Goal: Task Accomplishment & Management: Use online tool/utility

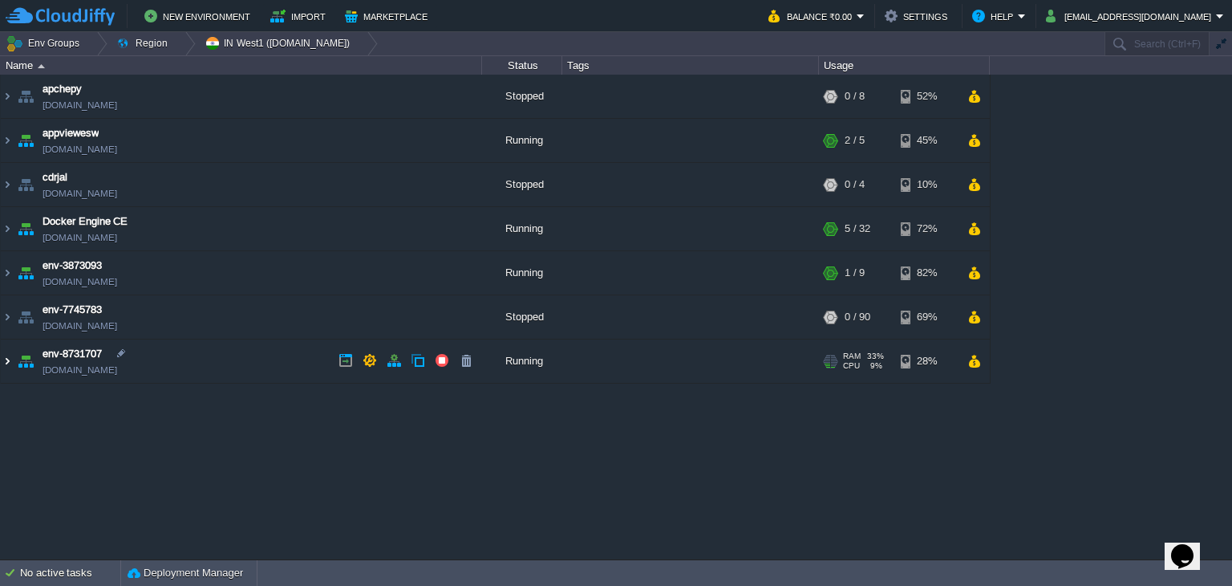
click at [10, 359] on img at bounding box center [7, 360] width 13 height 43
click at [8, 360] on img at bounding box center [7, 360] width 13 height 43
click at [6, 360] on img at bounding box center [7, 360] width 13 height 43
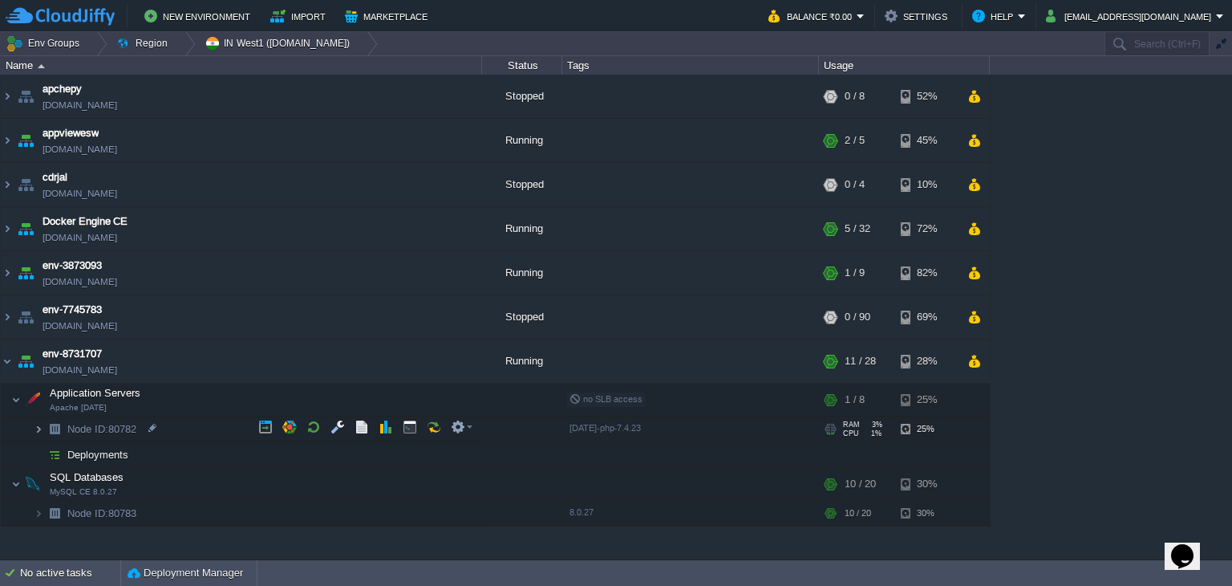
click at [35, 427] on img at bounding box center [39, 428] width 10 height 25
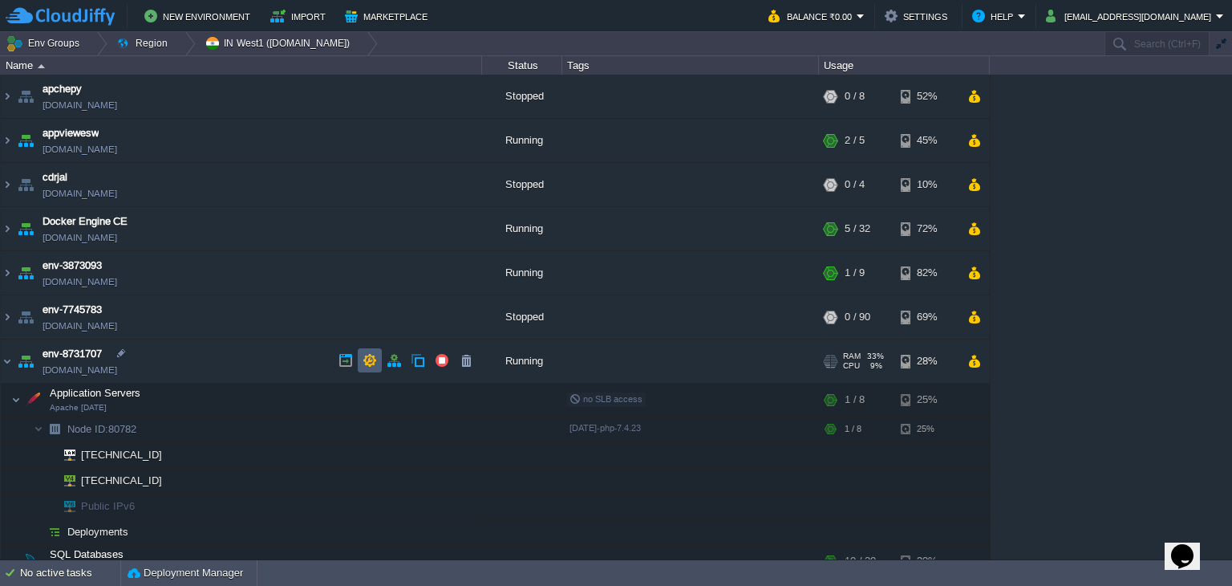
click at [374, 362] on button "button" at bounding box center [370, 360] width 14 height 14
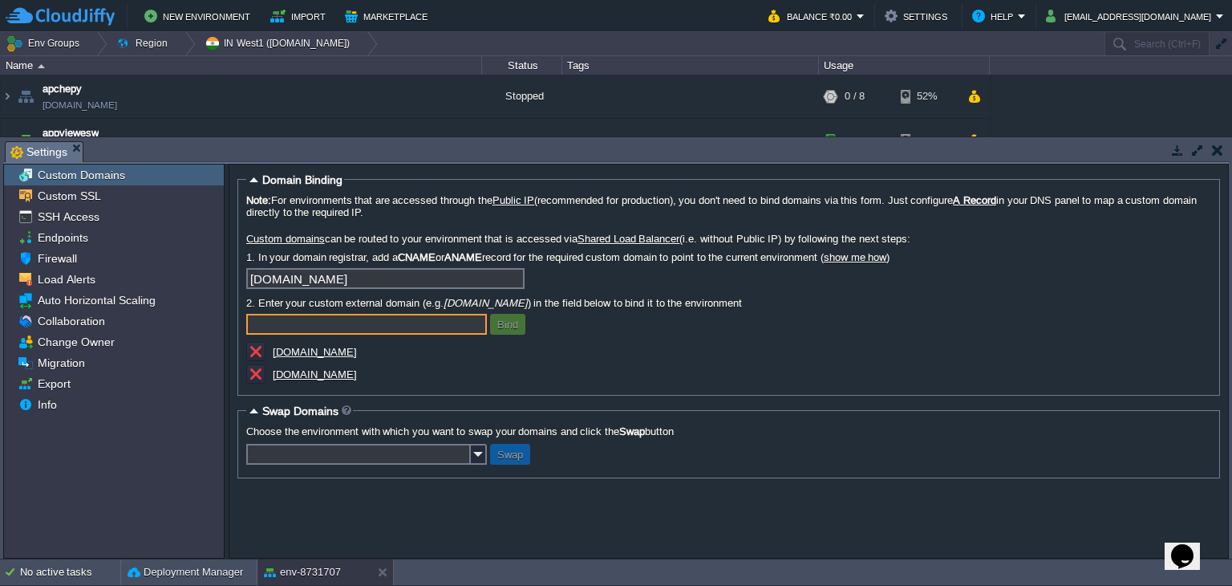
click at [1177, 148] on button "button" at bounding box center [1178, 150] width 14 height 14
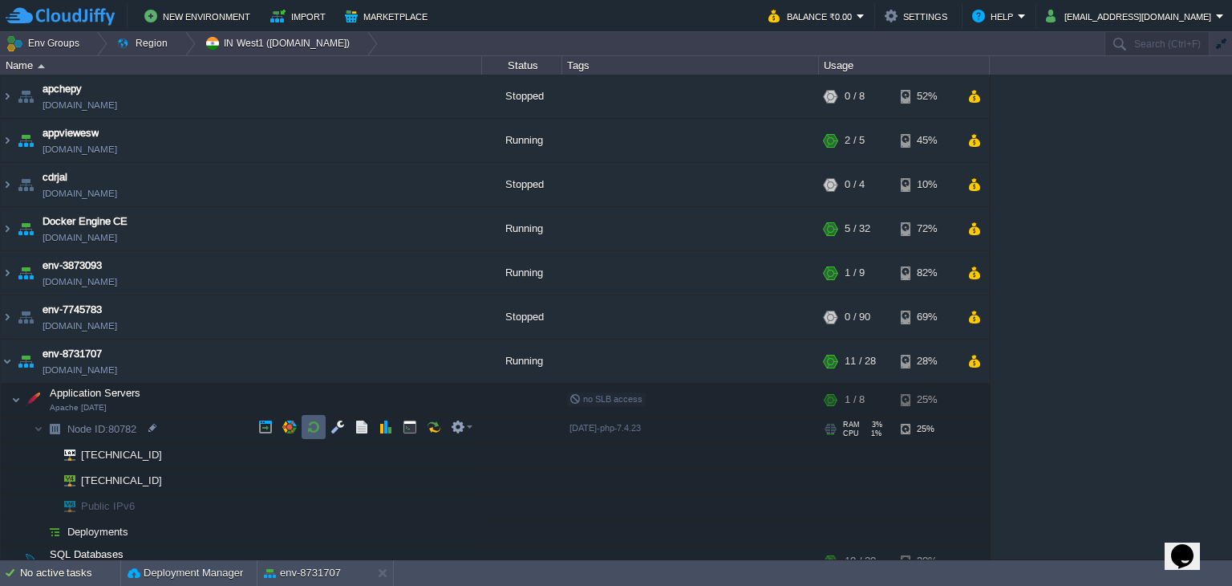
click at [317, 427] on button "button" at bounding box center [314, 427] width 14 height 14
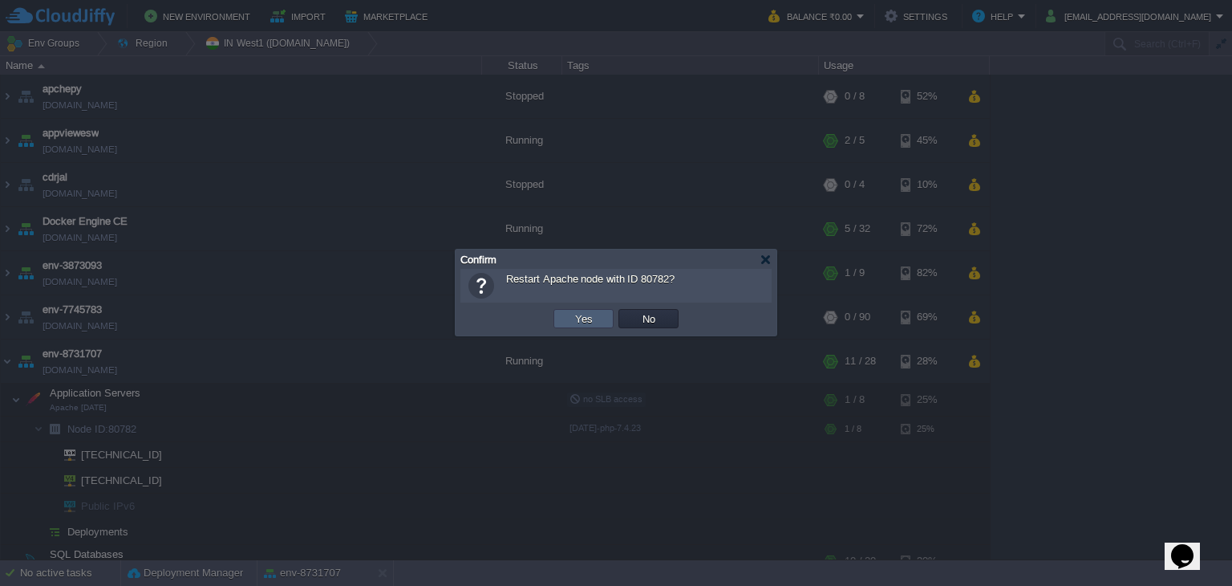
click at [581, 317] on button "Yes" at bounding box center [584, 318] width 27 height 14
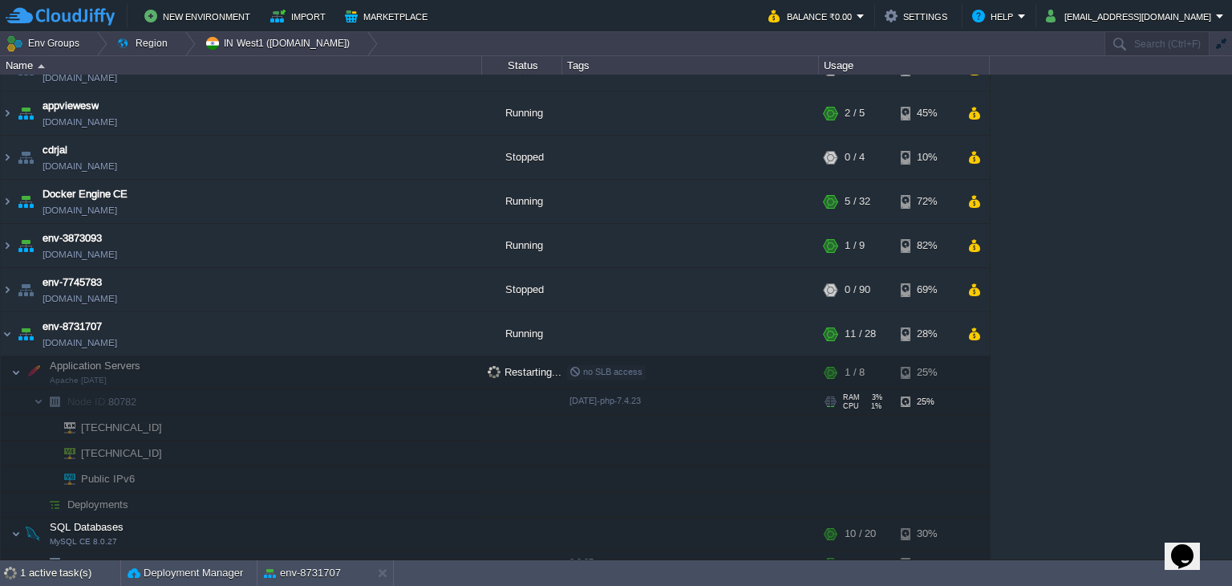
scroll to position [42, 0]
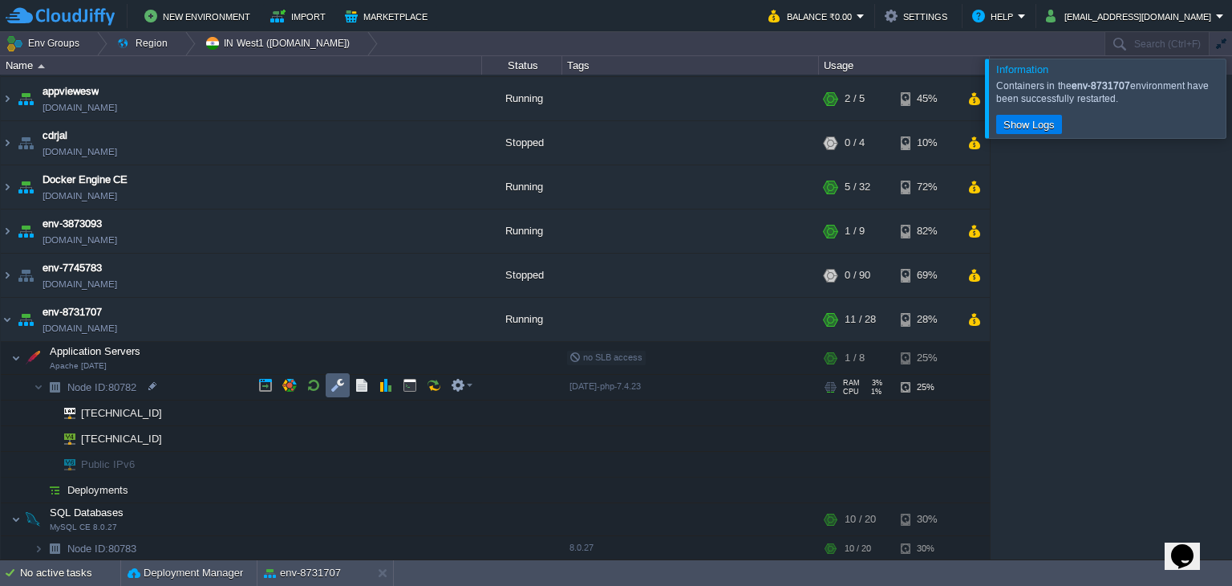
click at [327, 384] on td at bounding box center [338, 385] width 24 height 24
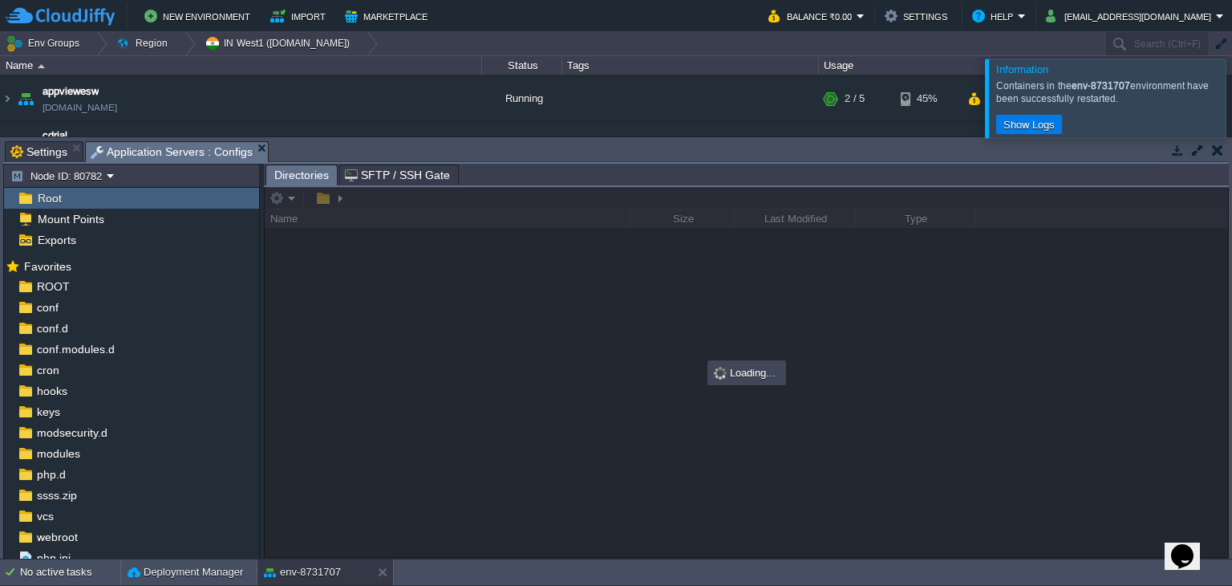
click at [1232, 104] on div at bounding box center [1252, 98] width 0 height 79
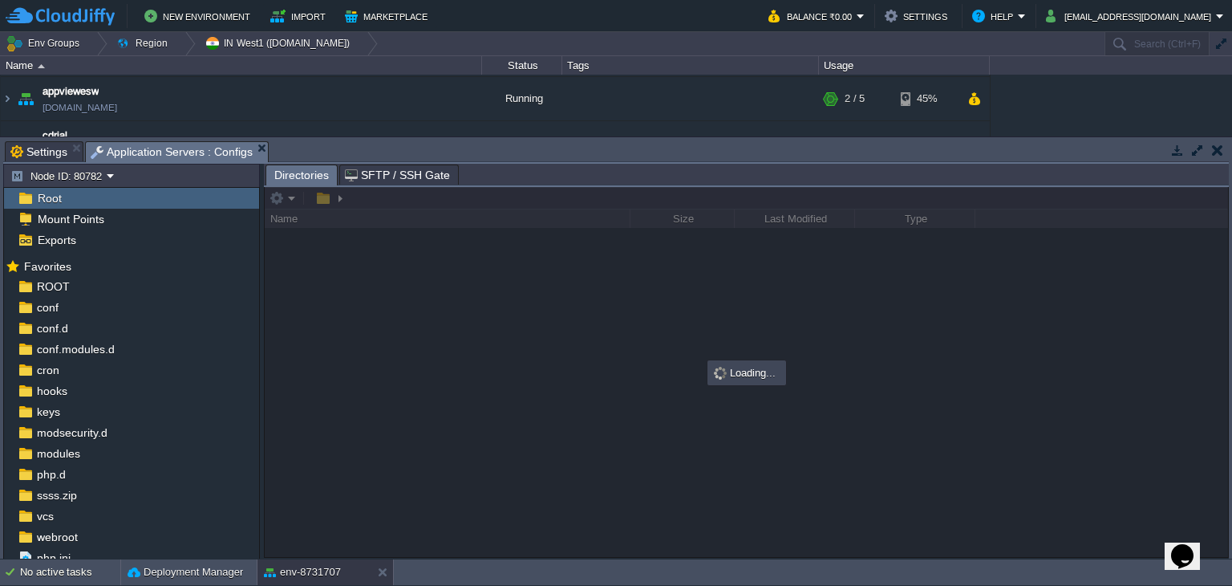
click at [1195, 150] on button "button" at bounding box center [1198, 150] width 14 height 14
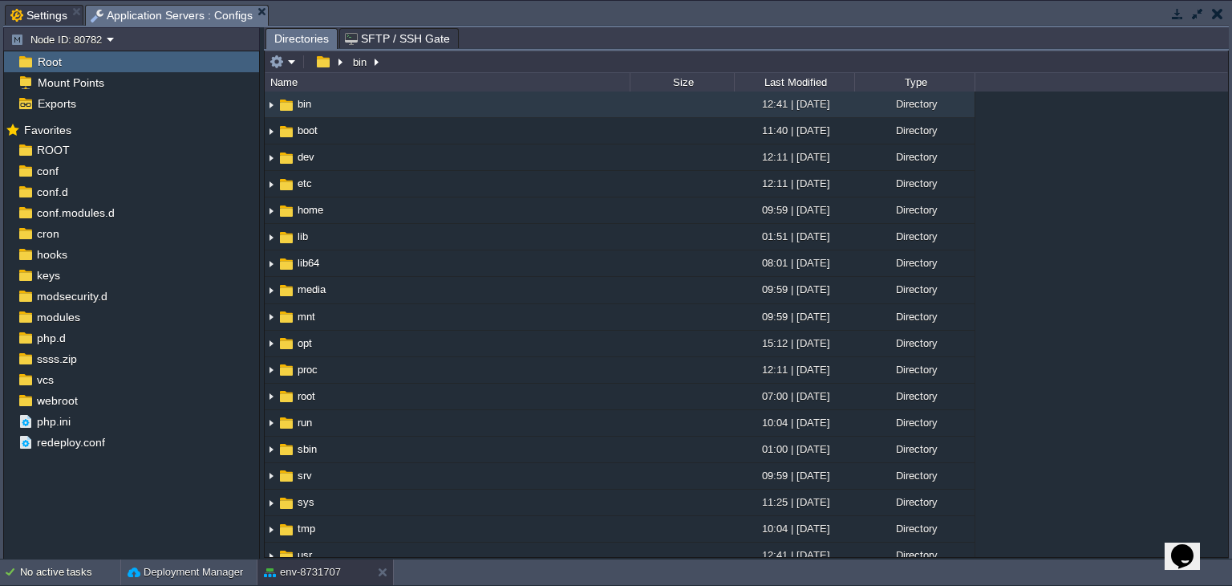
click at [1175, 16] on button "button" at bounding box center [1178, 13] width 14 height 14
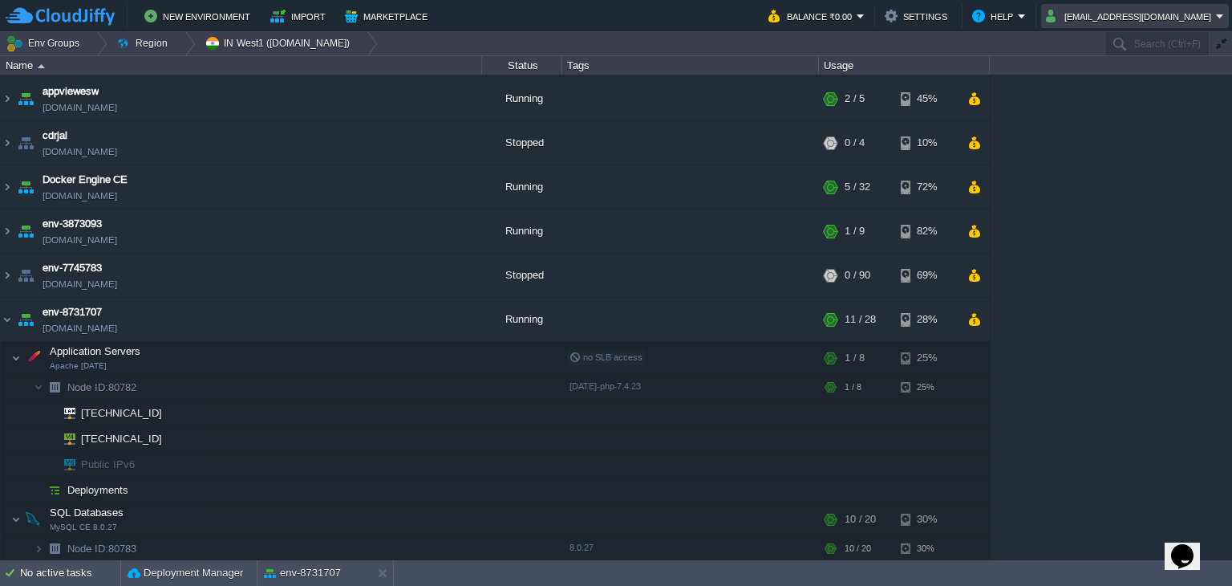
scroll to position [37, 0]
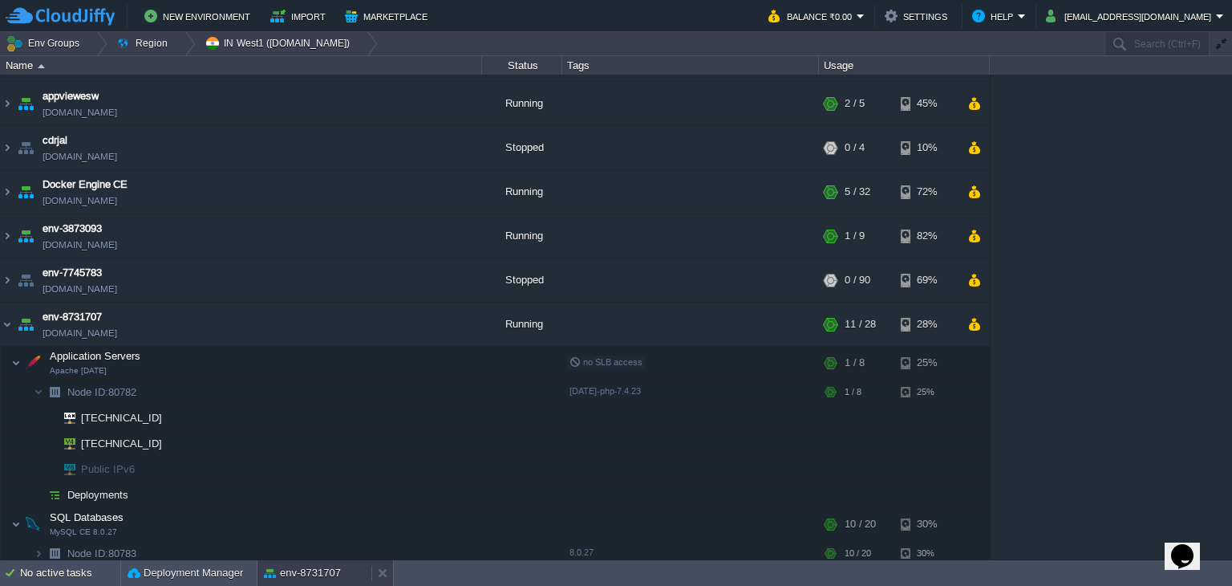
click at [323, 573] on button "env-8731707" at bounding box center [302, 573] width 77 height 16
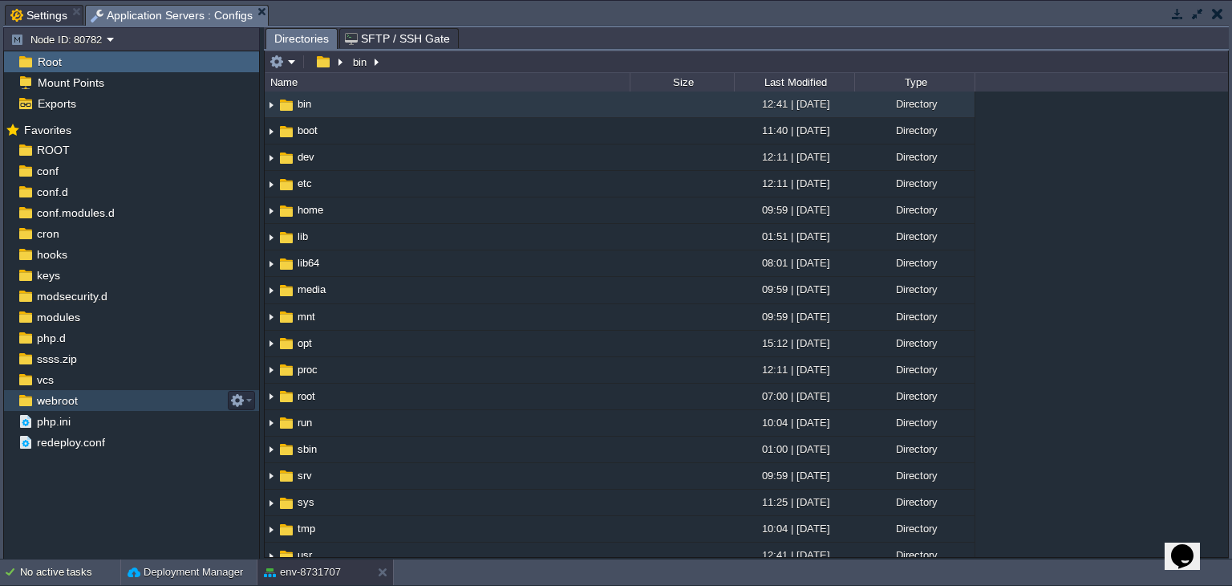
click at [148, 394] on div "webroot" at bounding box center [131, 400] width 255 height 21
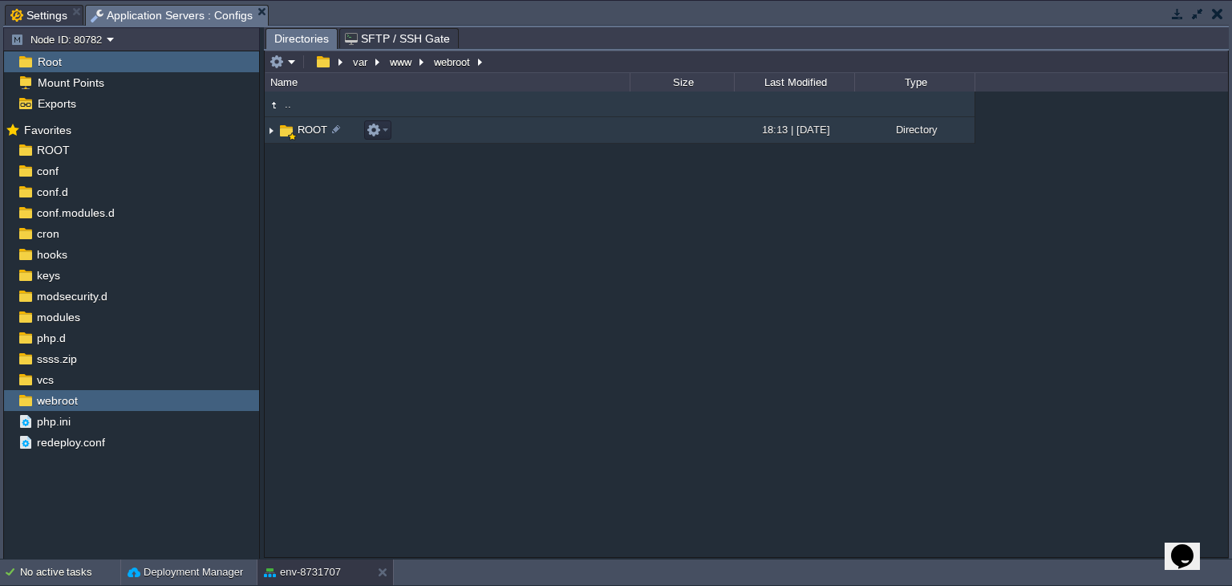
click at [467, 126] on td "ROOT" at bounding box center [447, 130] width 365 height 26
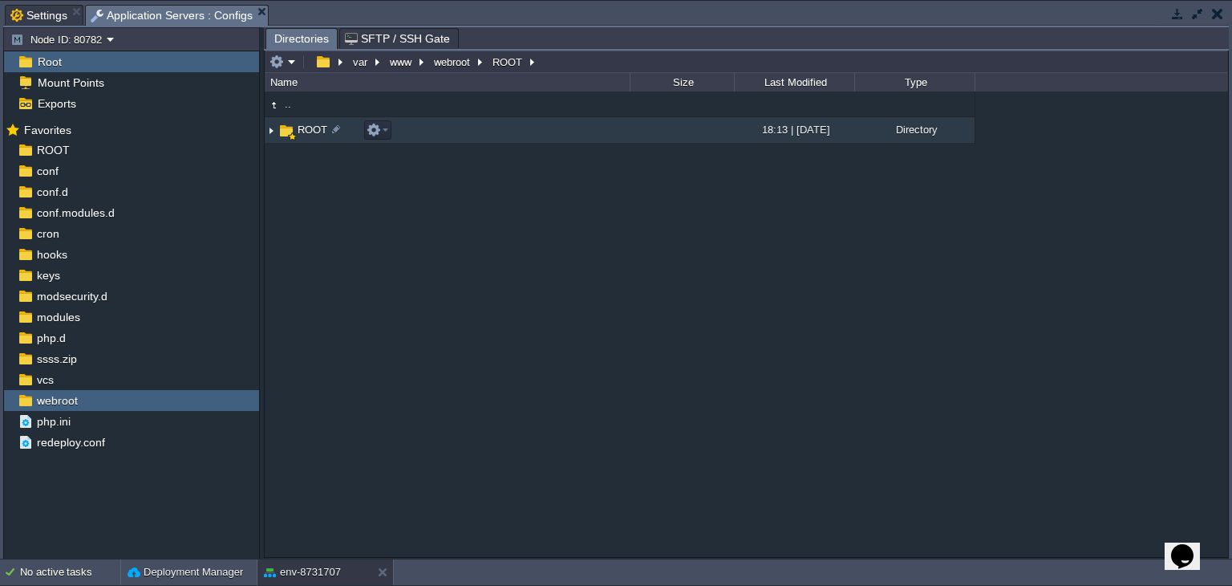
click at [467, 126] on td "ROOT" at bounding box center [447, 130] width 365 height 26
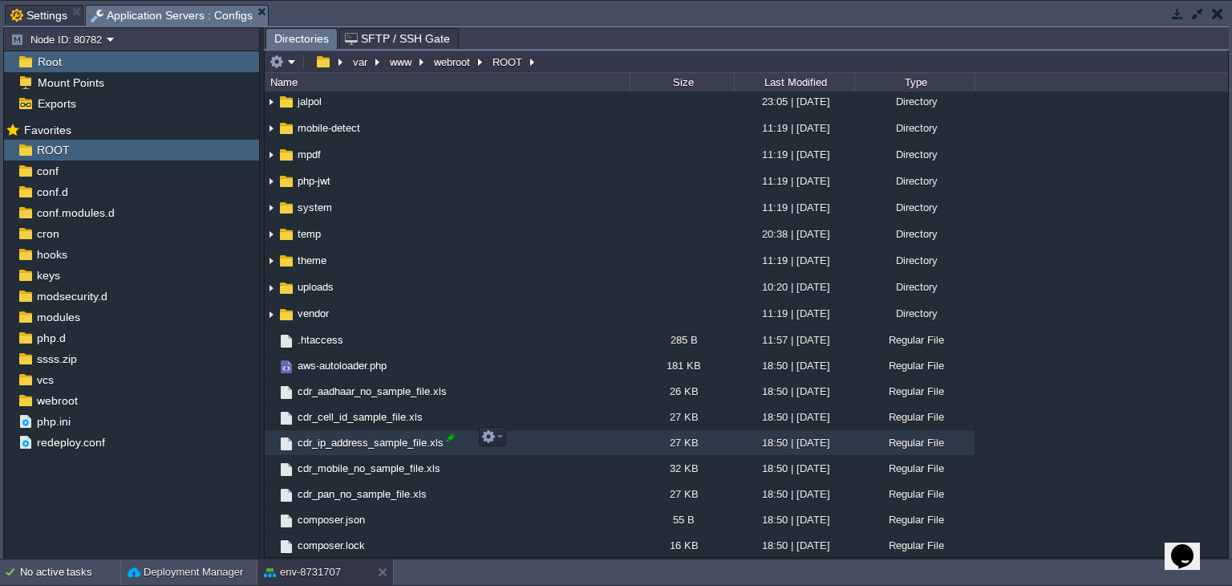
scroll to position [286, 0]
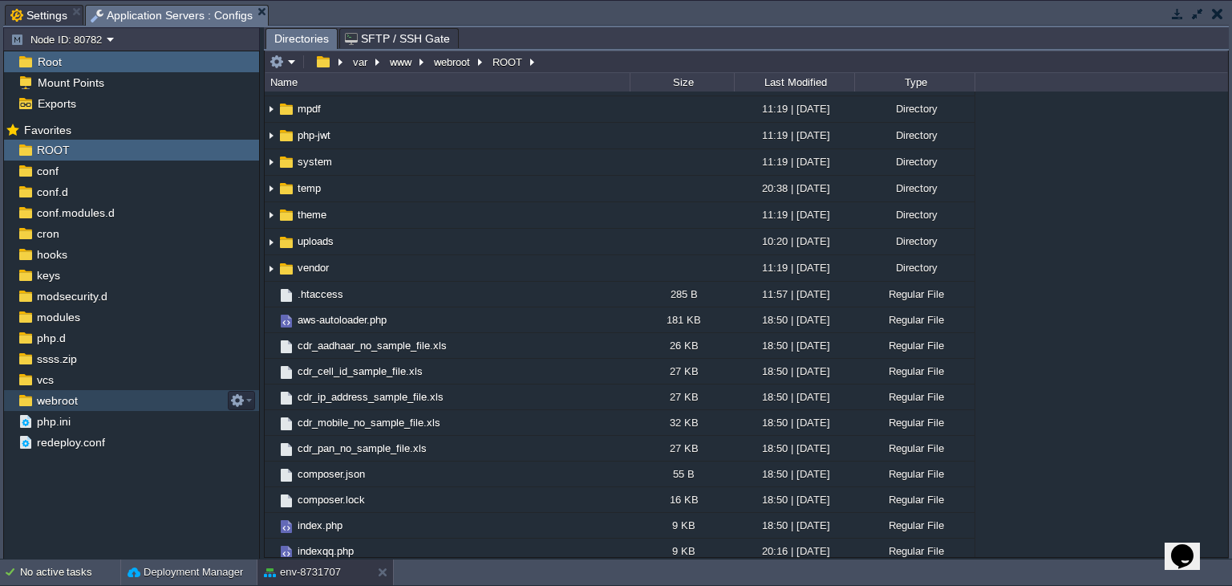
click at [116, 401] on div "webroot" at bounding box center [131, 400] width 255 height 21
